Goal: Task Accomplishment & Management: Manage account settings

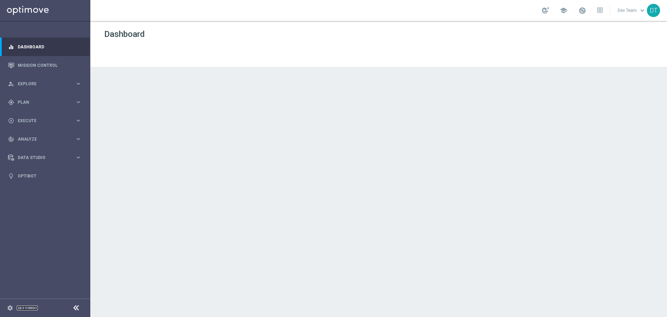
drag, startPoint x: 32, startPoint y: 305, endPoint x: 44, endPoint y: 296, distance: 15.4
click at [32, 305] on link "Settings" at bounding box center [27, 307] width 21 height 4
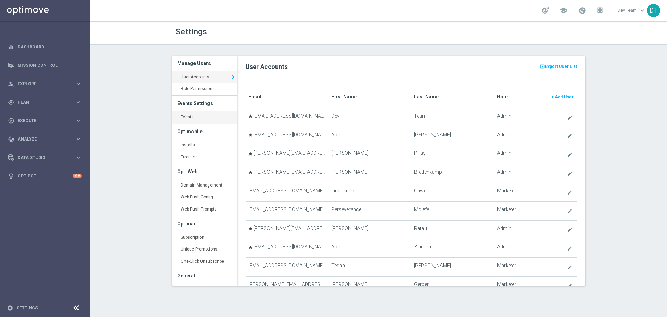
click at [189, 117] on link "Events keyboard_arrow_right" at bounding box center [204, 117] width 65 height 13
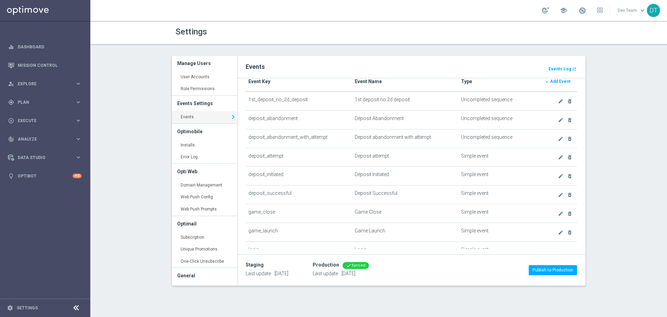
scroll to position [35, 0]
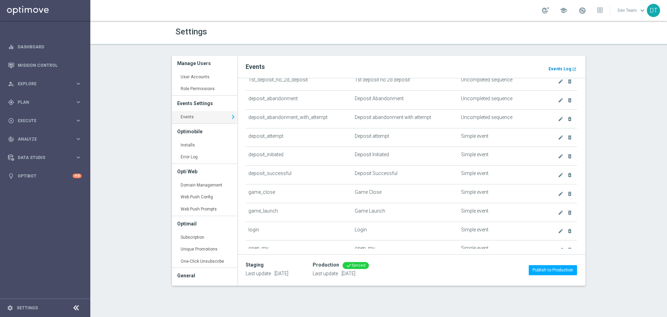
click at [559, 67] on b "Events Log" at bounding box center [560, 68] width 23 height 5
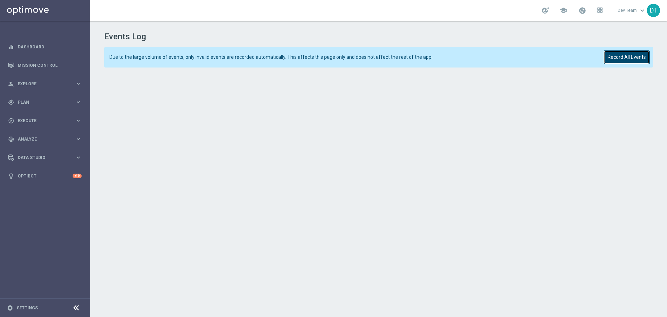
click at [631, 58] on button "Record All Events" at bounding box center [627, 57] width 46 height 14
